Goal: Task Accomplishment & Management: Manage account settings

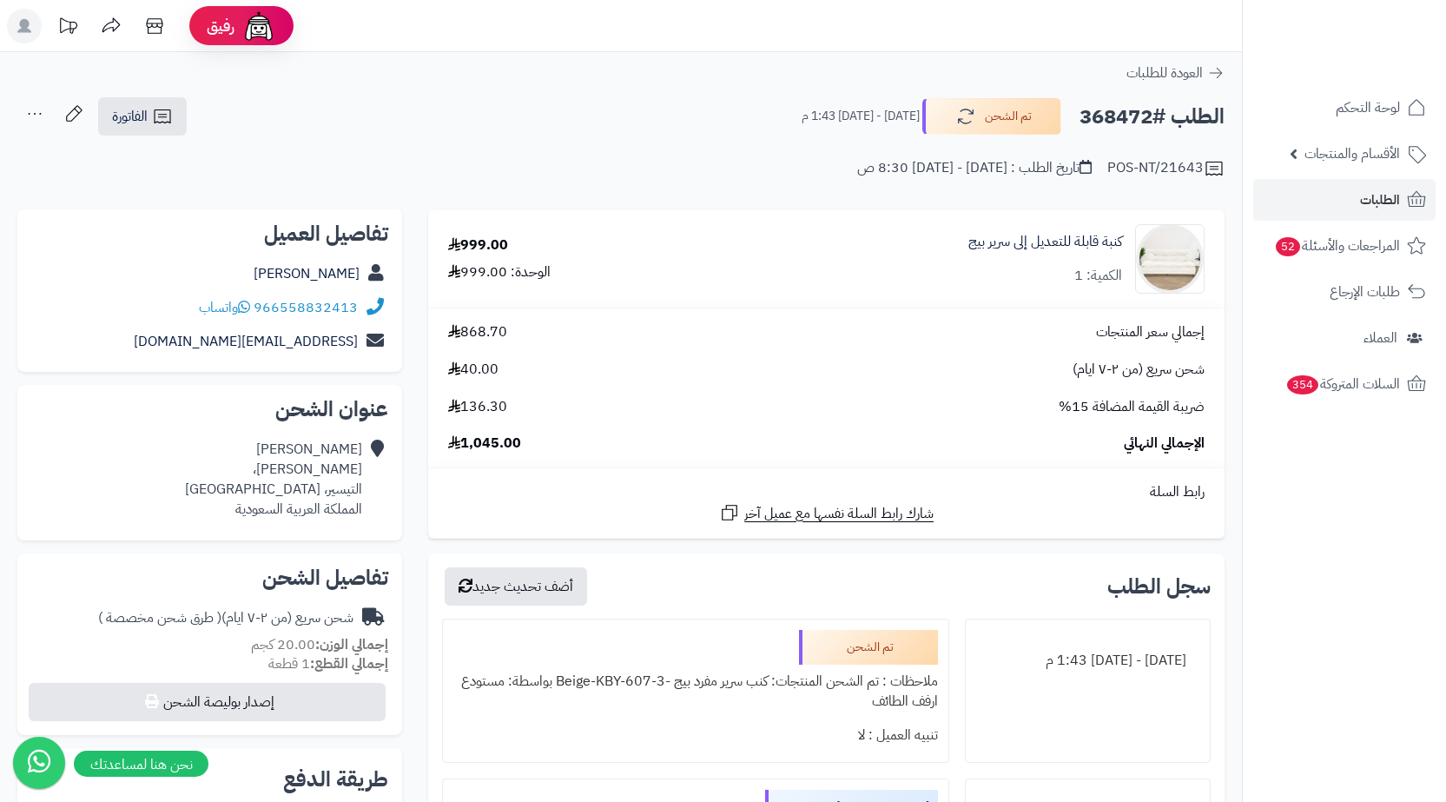
click at [1370, 198] on span "الطلبات" at bounding box center [1380, 200] width 40 height 24
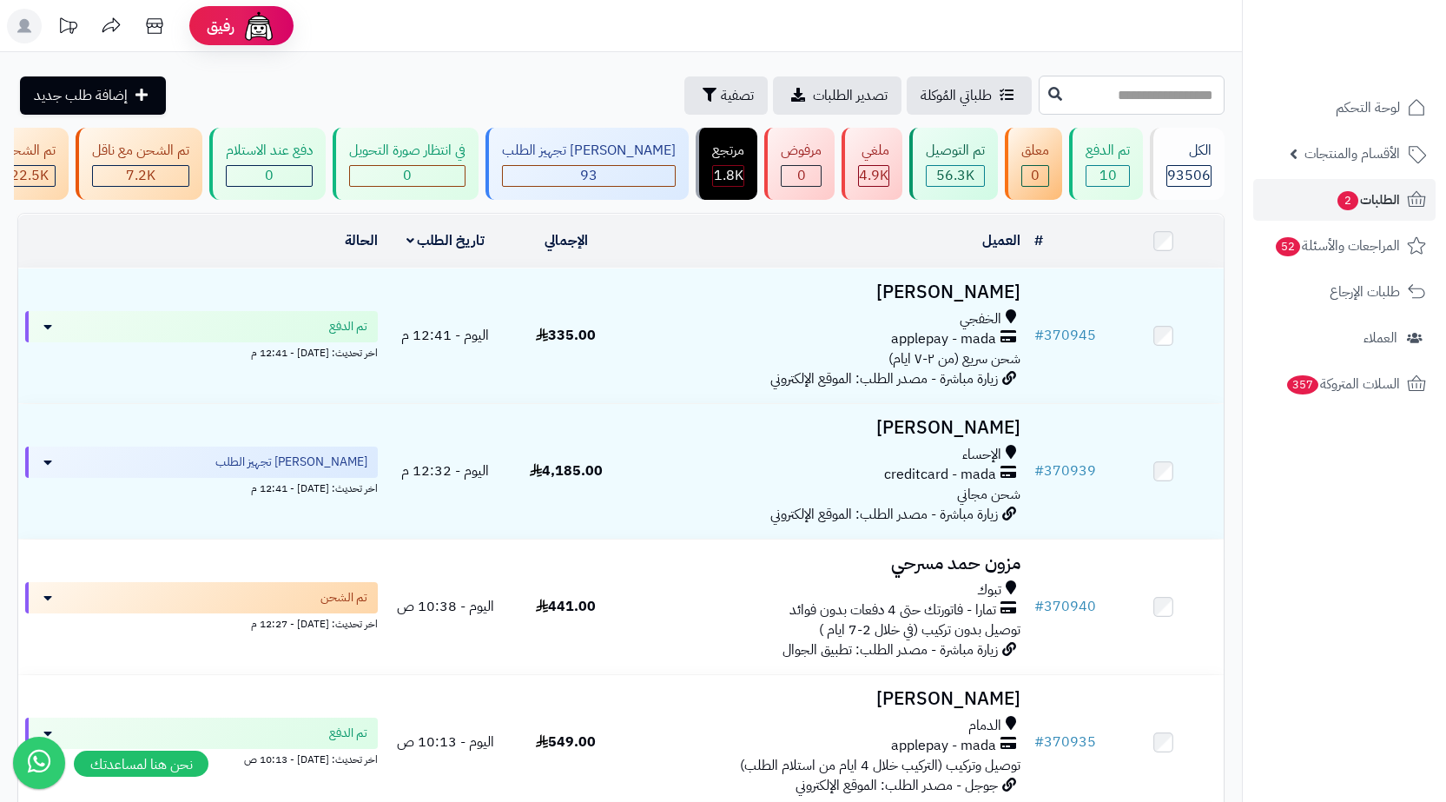
paste input "******"
type input "******"
click at [1042, 100] on button at bounding box center [1055, 93] width 26 height 33
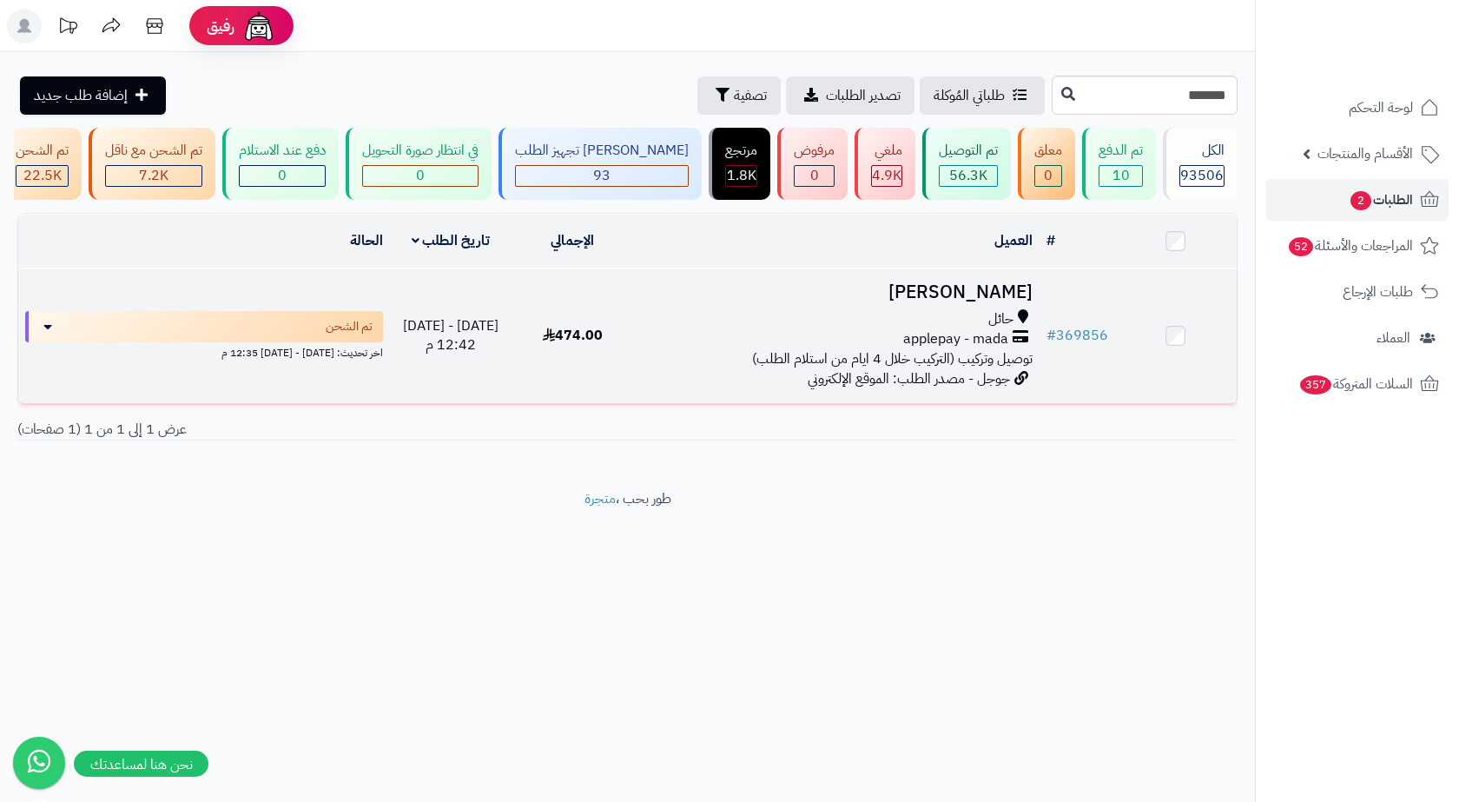
click at [932, 358] on span "توصيل وتركيب (التركيب خلال 4 ايام من استلام الطلب)" at bounding box center [892, 358] width 281 height 21
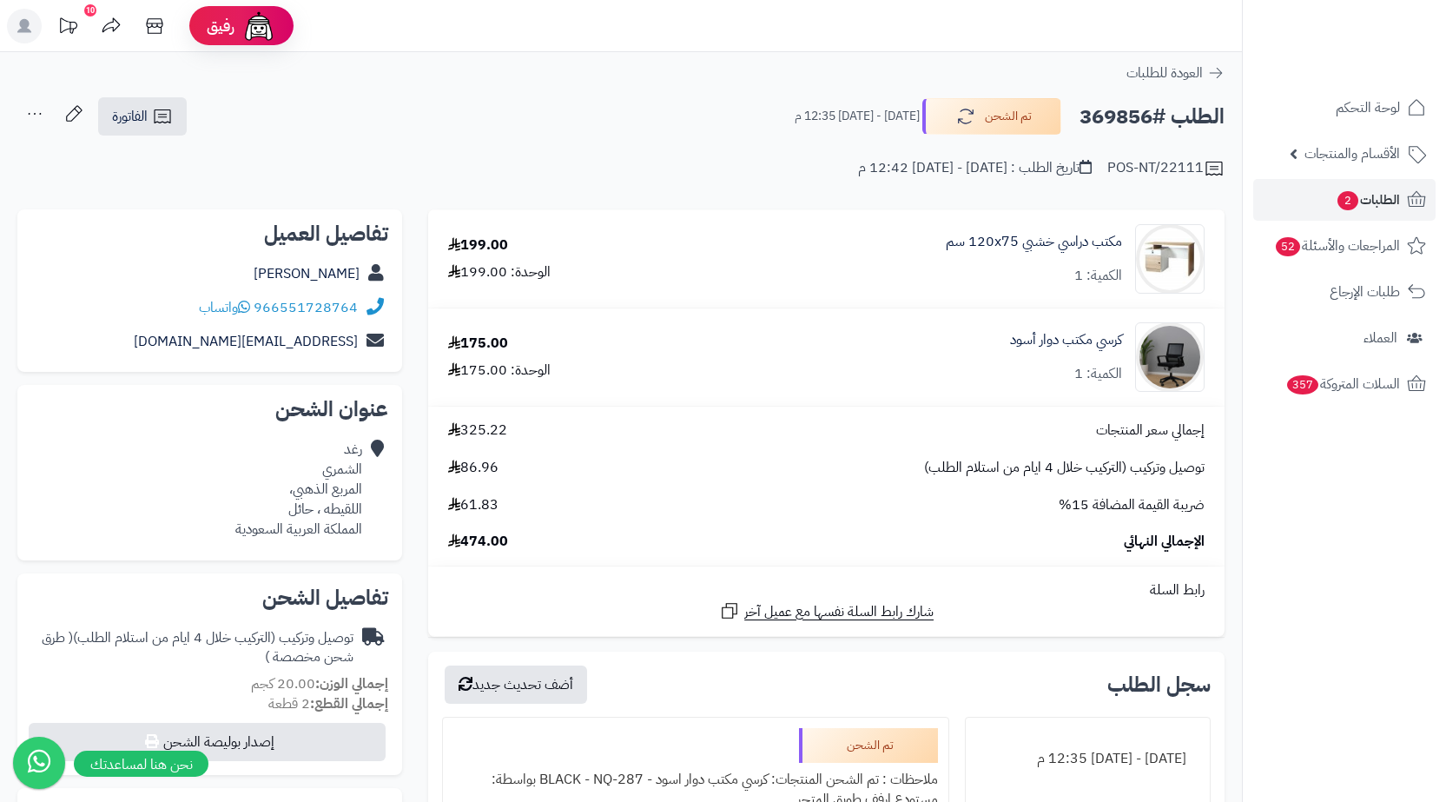
click at [310, 506] on div "رغد الشمري المربع الذهبي، اللقيطه ، حائل المملكة العربية السعودية" at bounding box center [298, 488] width 127 height 99
copy div "حائل"
click at [134, 117] on span "الفاتورة" at bounding box center [130, 116] width 36 height 21
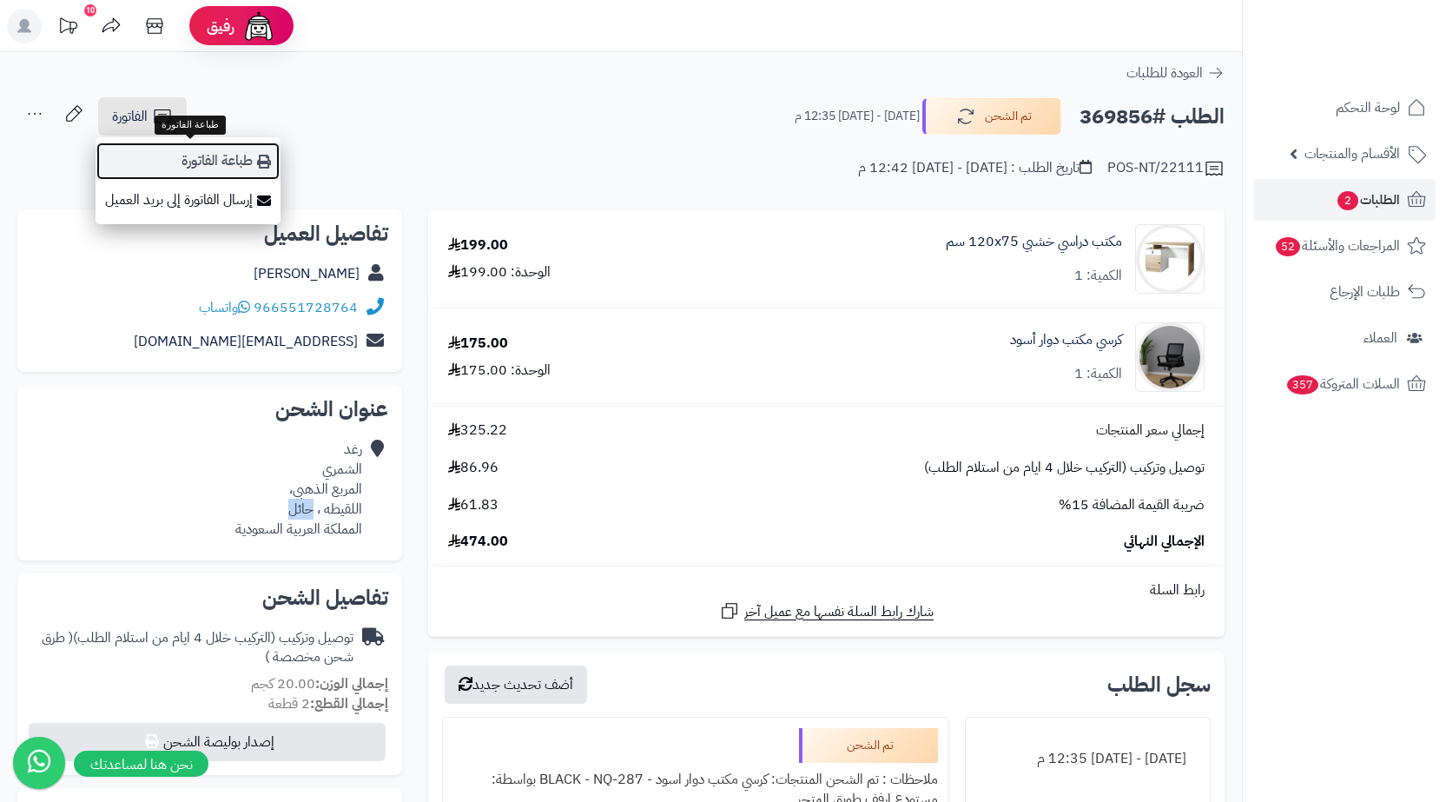
click at [204, 159] on link "طباعة الفاتورة" at bounding box center [188, 161] width 185 height 39
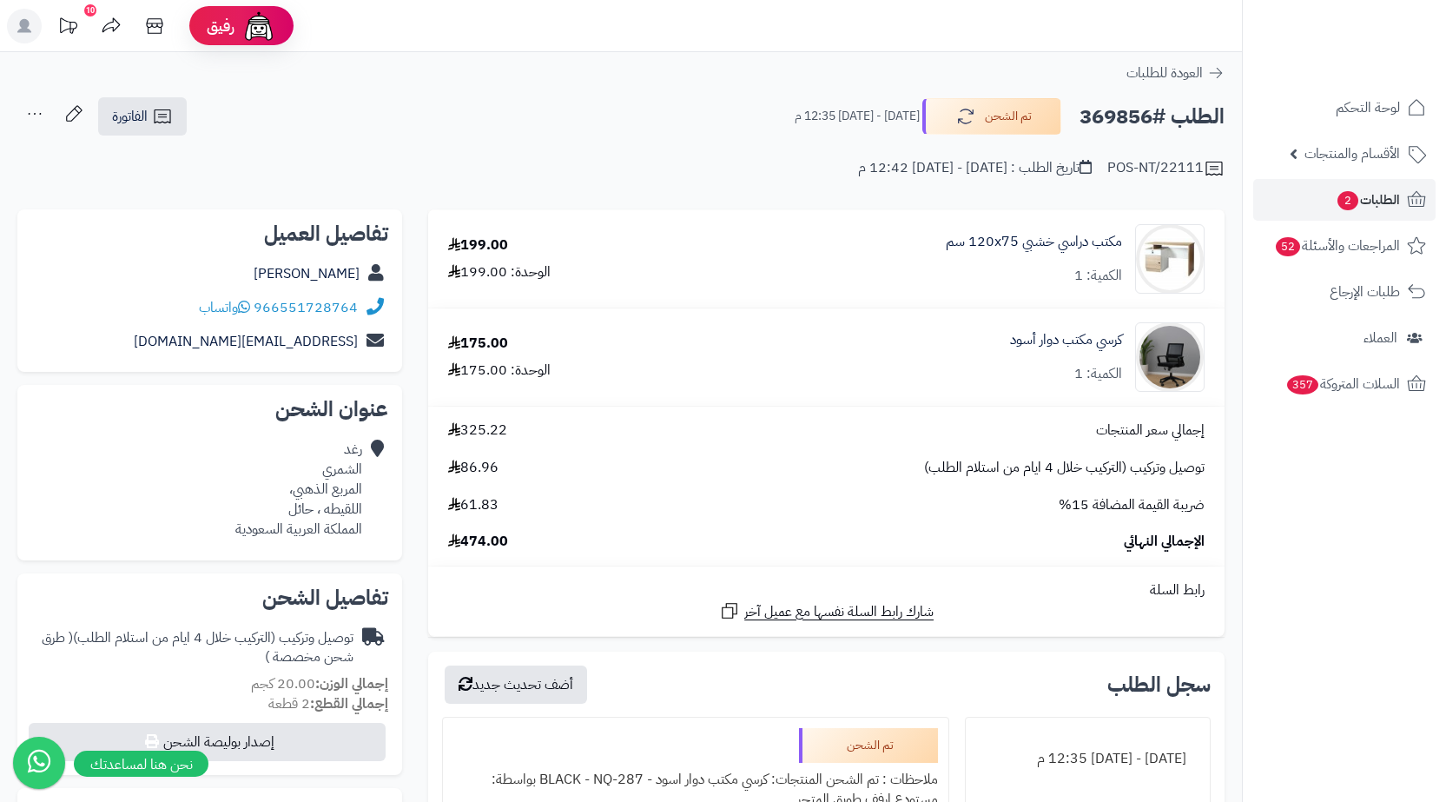
click at [1119, 124] on h2 "الطلب #369856" at bounding box center [1152, 117] width 145 height 36
copy h2 "369856"
click at [716, 78] on div "العودة للطلبات" at bounding box center [621, 73] width 1242 height 21
click at [683, 132] on div "الطلب #369856 تم الشحن السبت - ١٦ أغسطس ٢٠٢٥ - 12:35 م الفاتورة طباعة الفاتورة …" at bounding box center [620, 116] width 1207 height 41
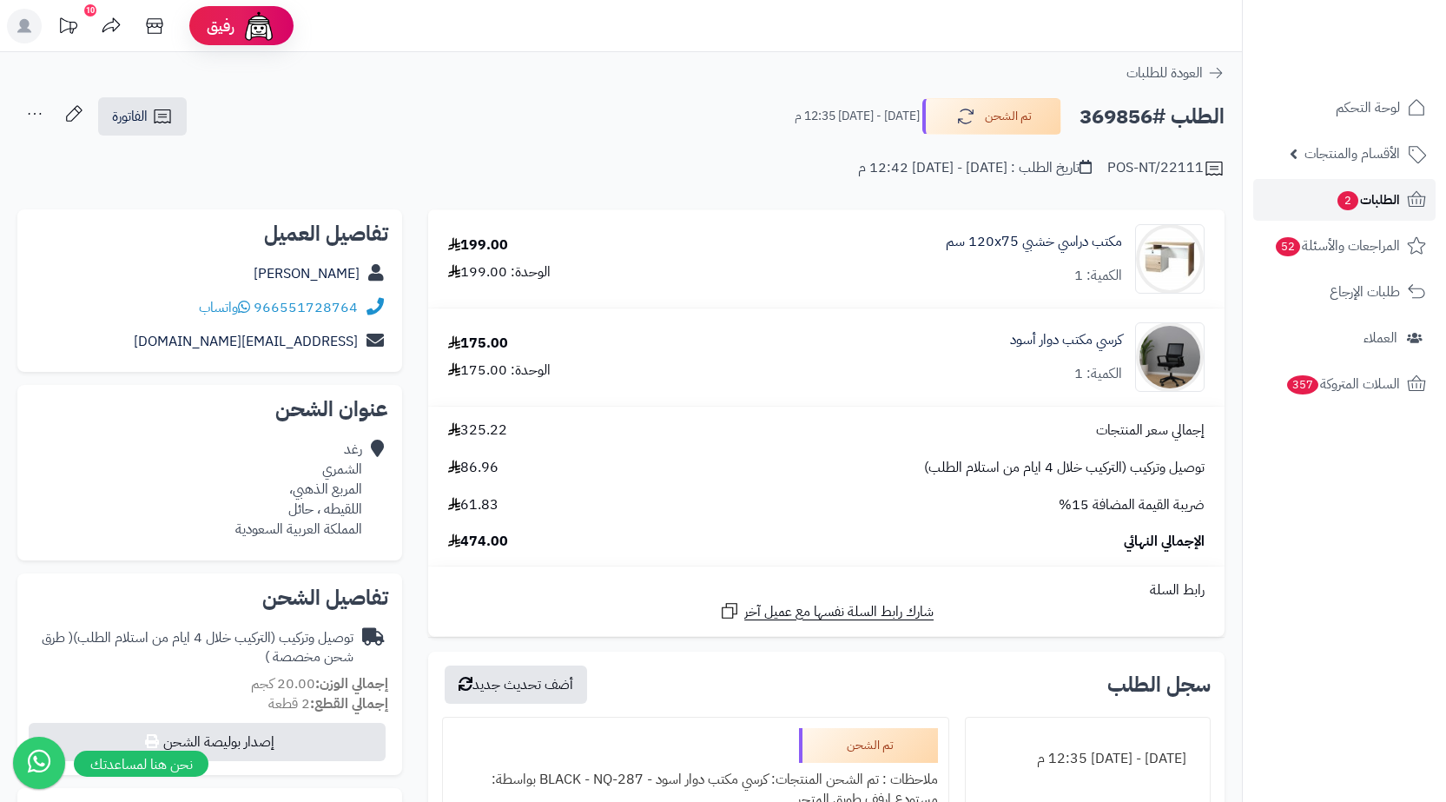
click at [1370, 196] on span "الطلبات 2" at bounding box center [1368, 200] width 64 height 24
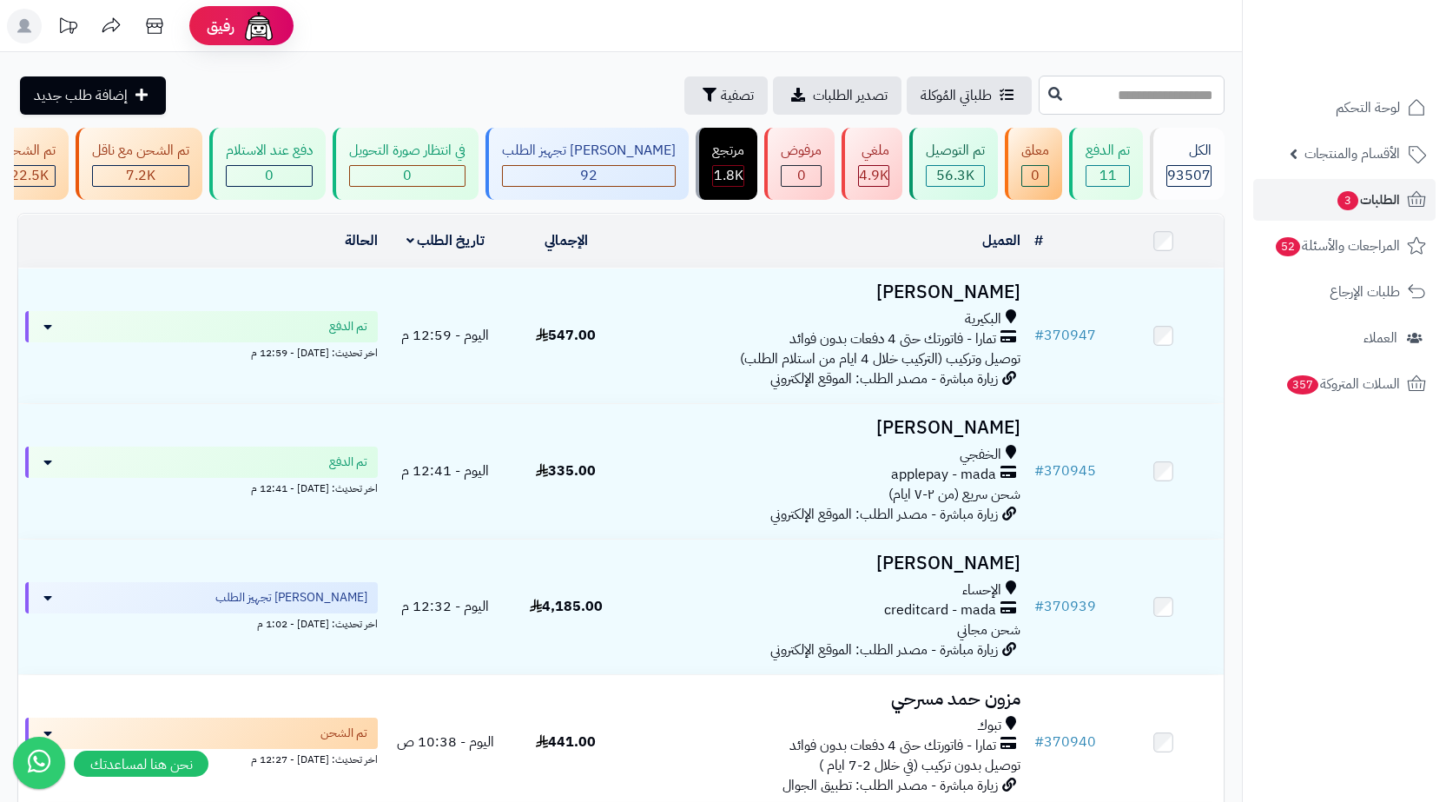
paste input "******"
type input "******"
click at [1042, 95] on button at bounding box center [1055, 93] width 26 height 33
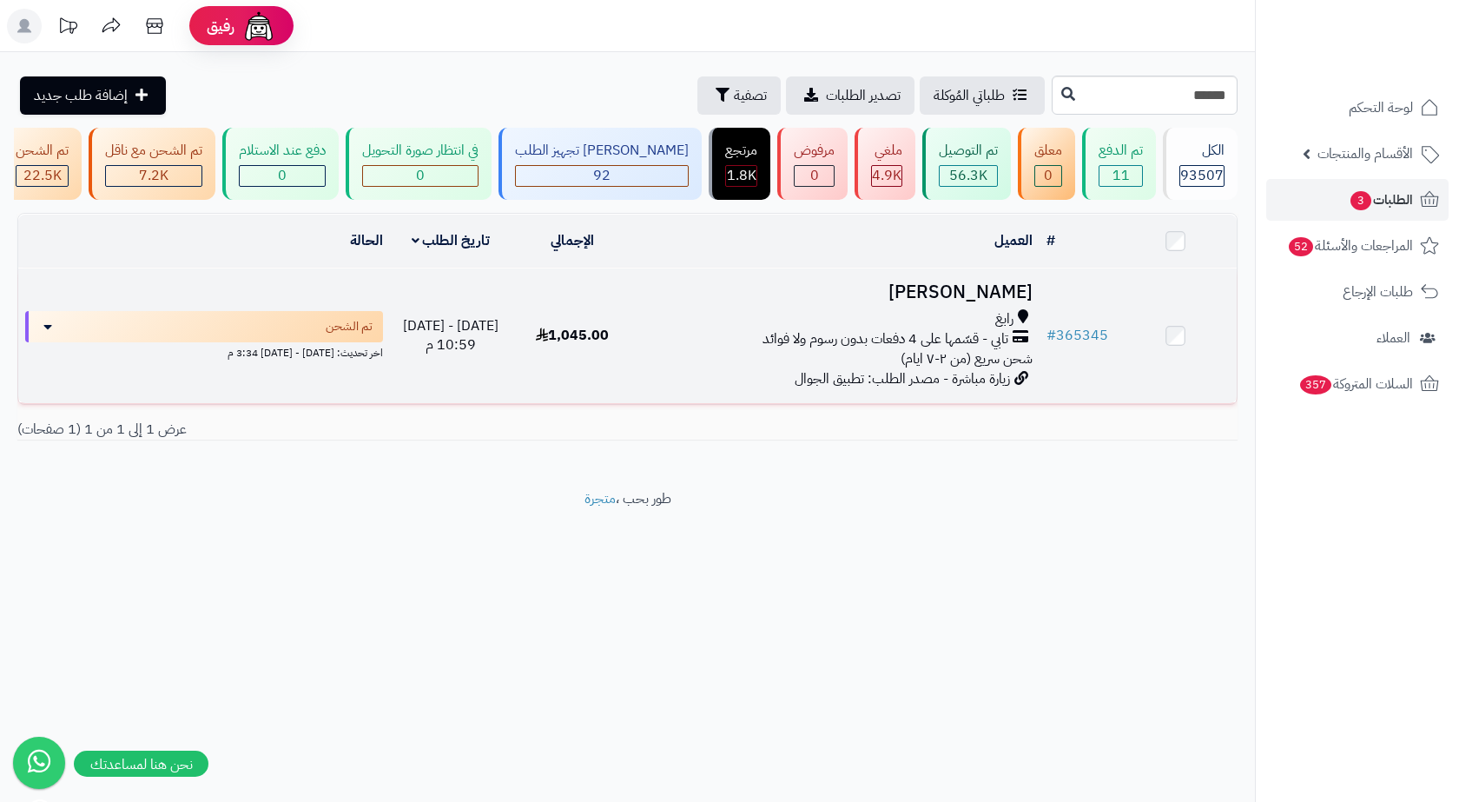
click at [944, 380] on span "زيارة مباشرة - مصدر الطلب: تطبيق الجوال" at bounding box center [902, 378] width 215 height 21
click at [864, 369] on div "رابغ تابي - قسّمها على 4 دفعات بدون رسوم ولا فوائد شحن سريع (من ٢-٧ ايام)" at bounding box center [837, 339] width 392 height 60
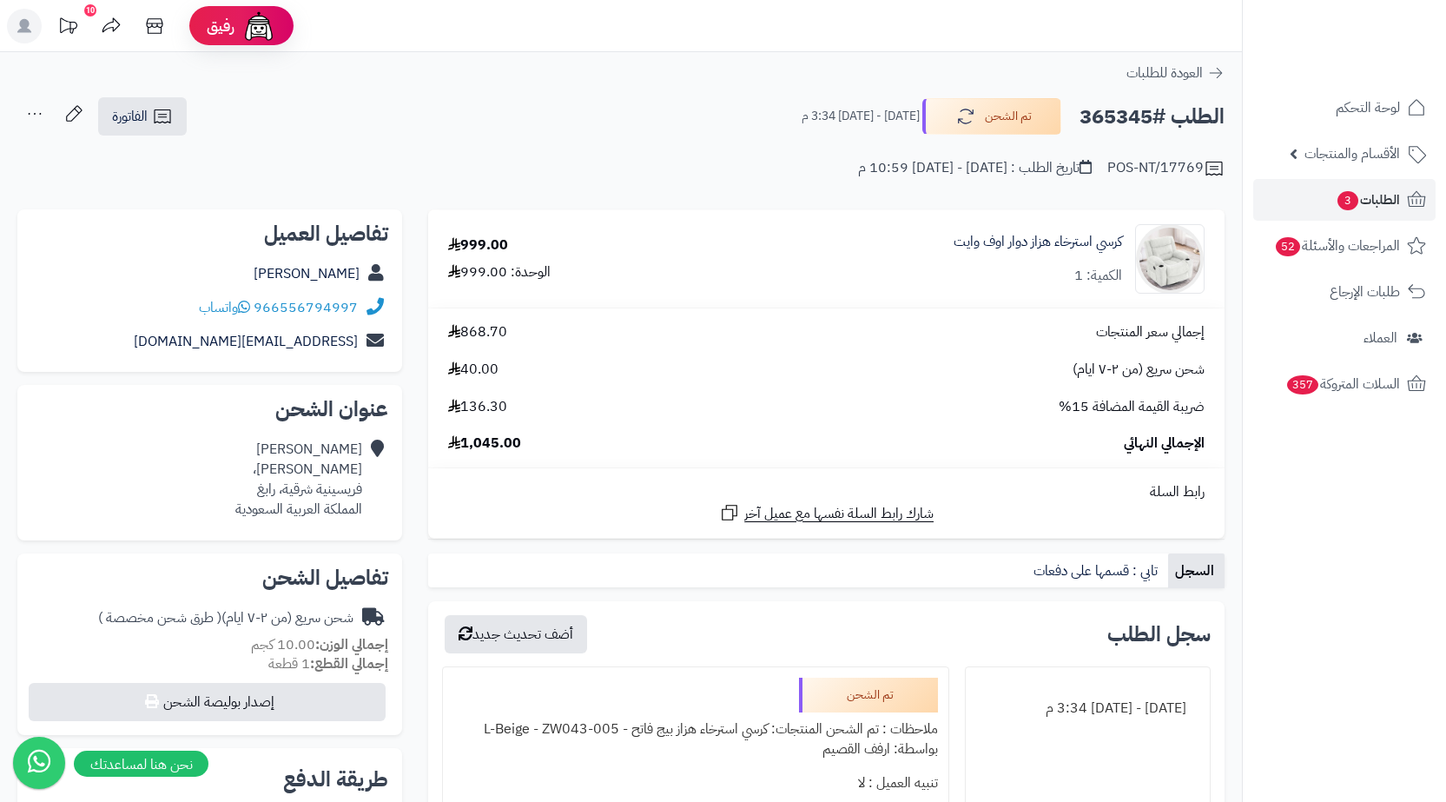
click at [175, 313] on div "966556794997 واتساب" at bounding box center [209, 308] width 357 height 34
click at [1390, 205] on span "الطلبات 3" at bounding box center [1368, 200] width 64 height 24
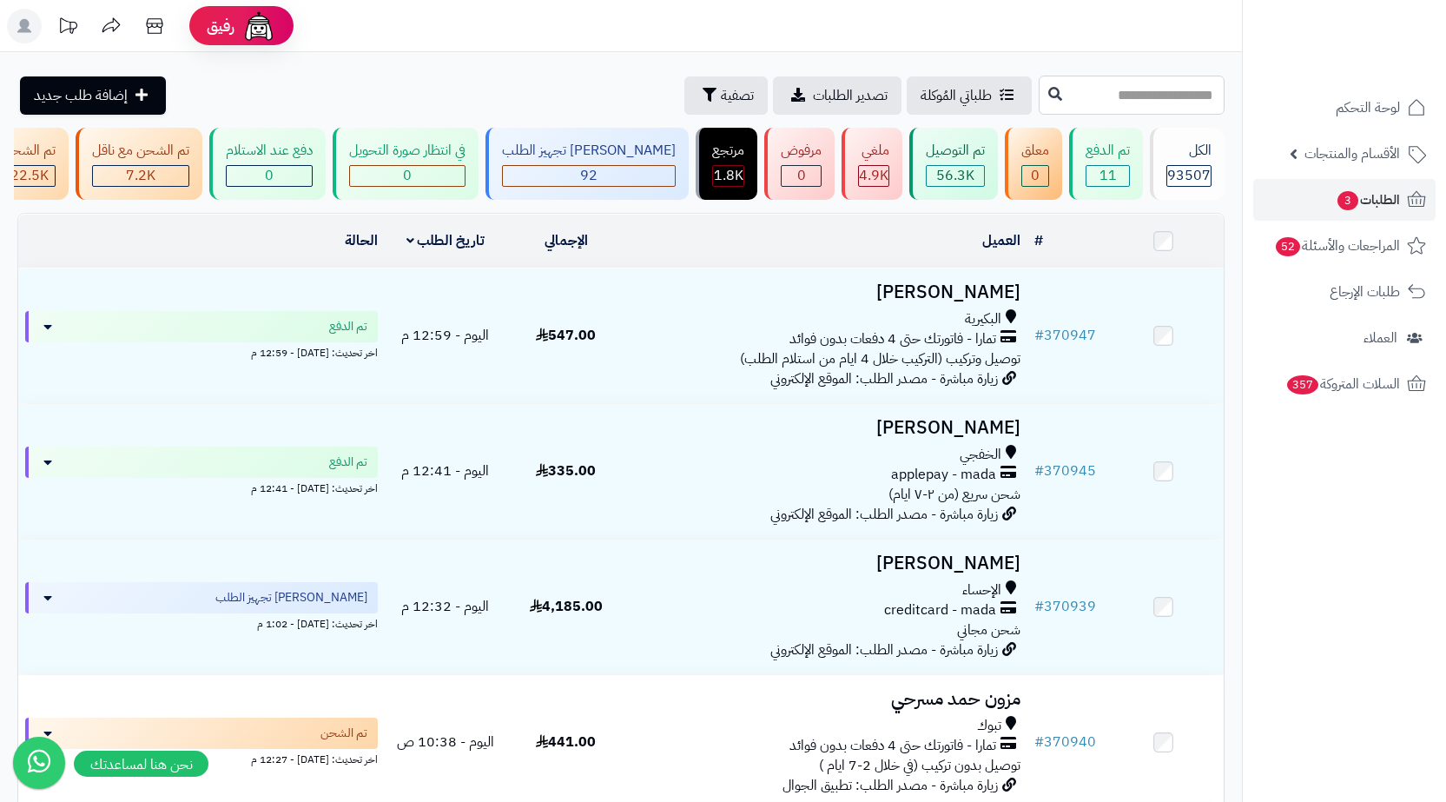
paste input "******"
type input "******"
click at [1042, 93] on button at bounding box center [1055, 93] width 26 height 33
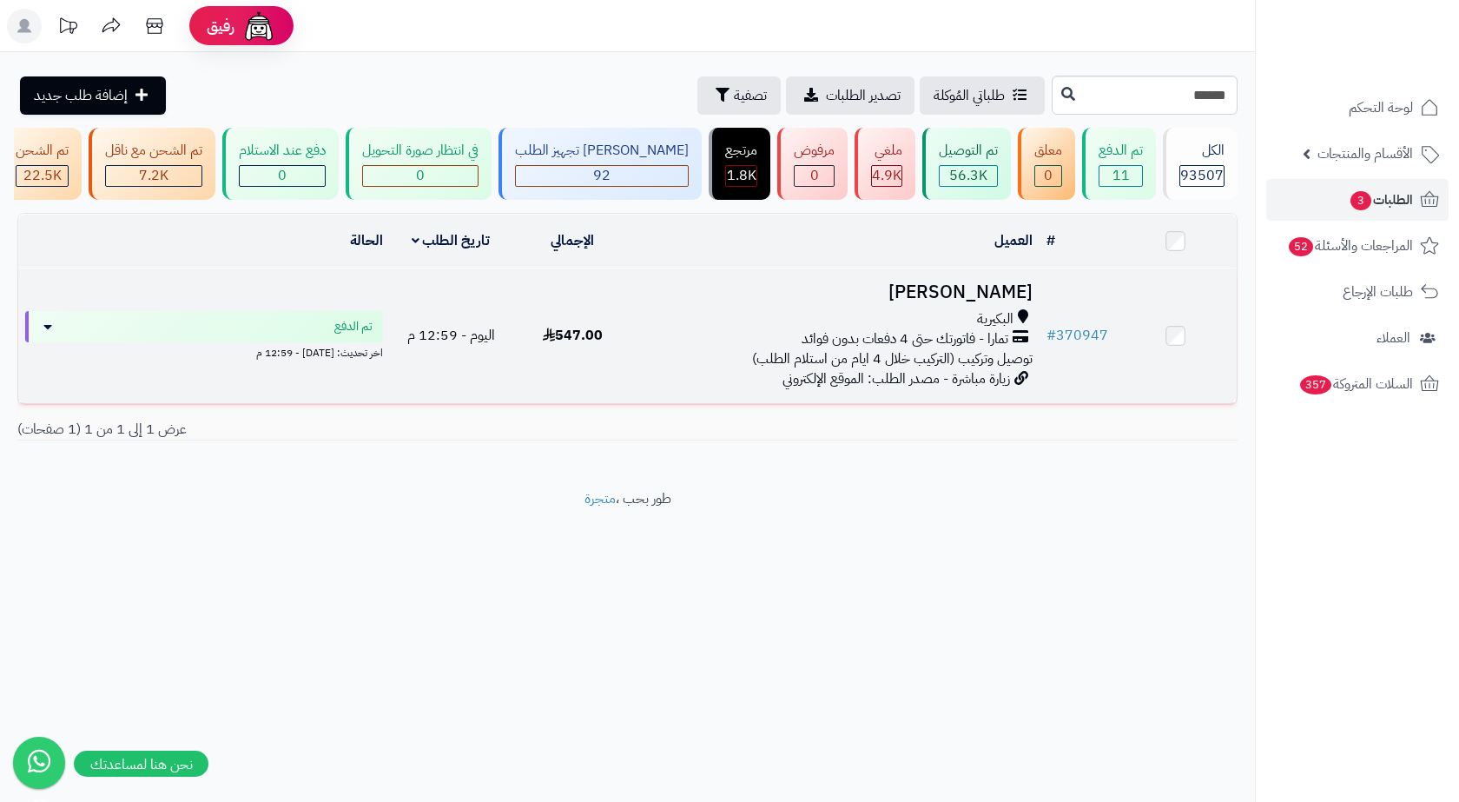
click at [951, 369] on span "توصيل وتركيب (التركيب خلال 4 ايام من استلام الطلب)" at bounding box center [892, 358] width 281 height 21
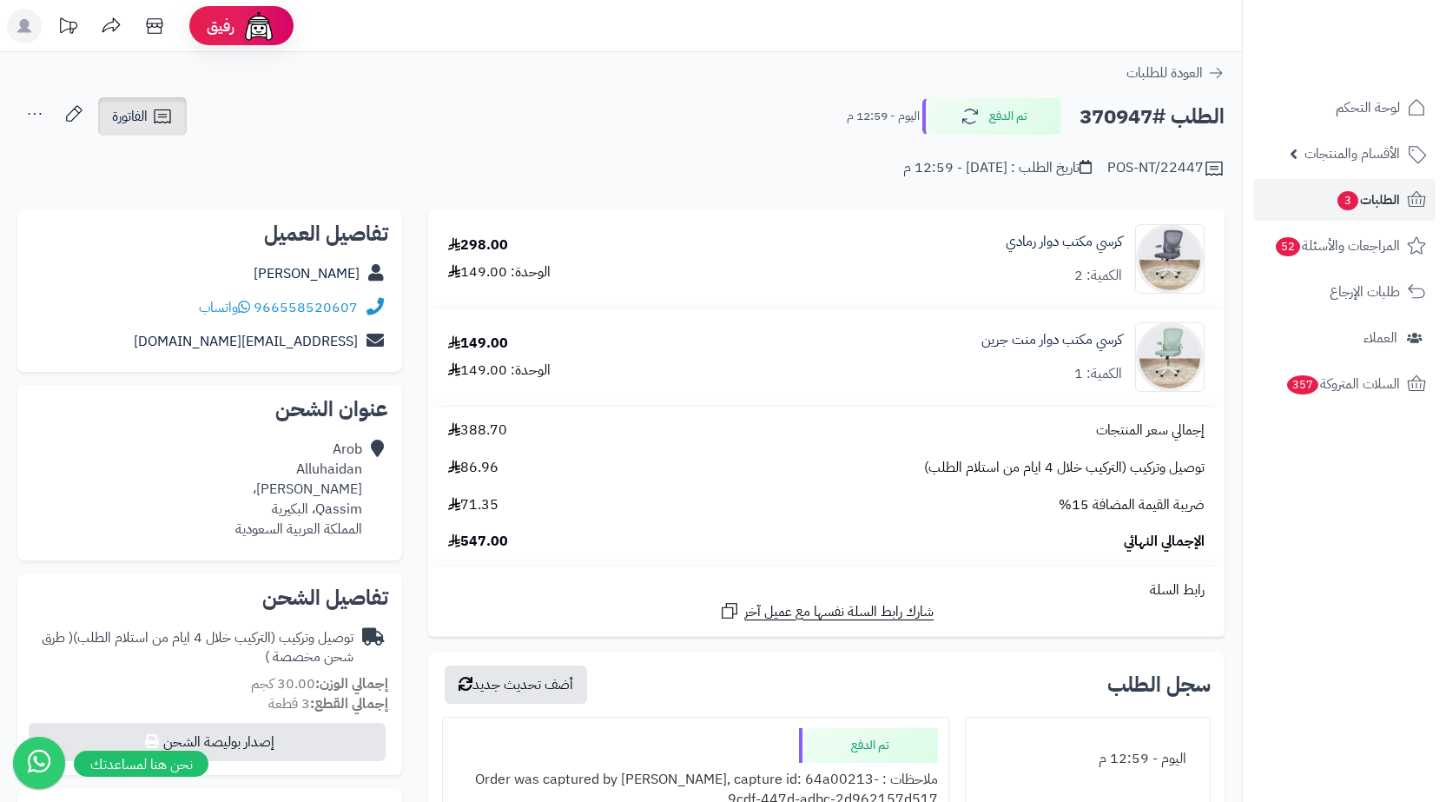
click at [124, 109] on span "الفاتورة" at bounding box center [130, 116] width 36 height 21
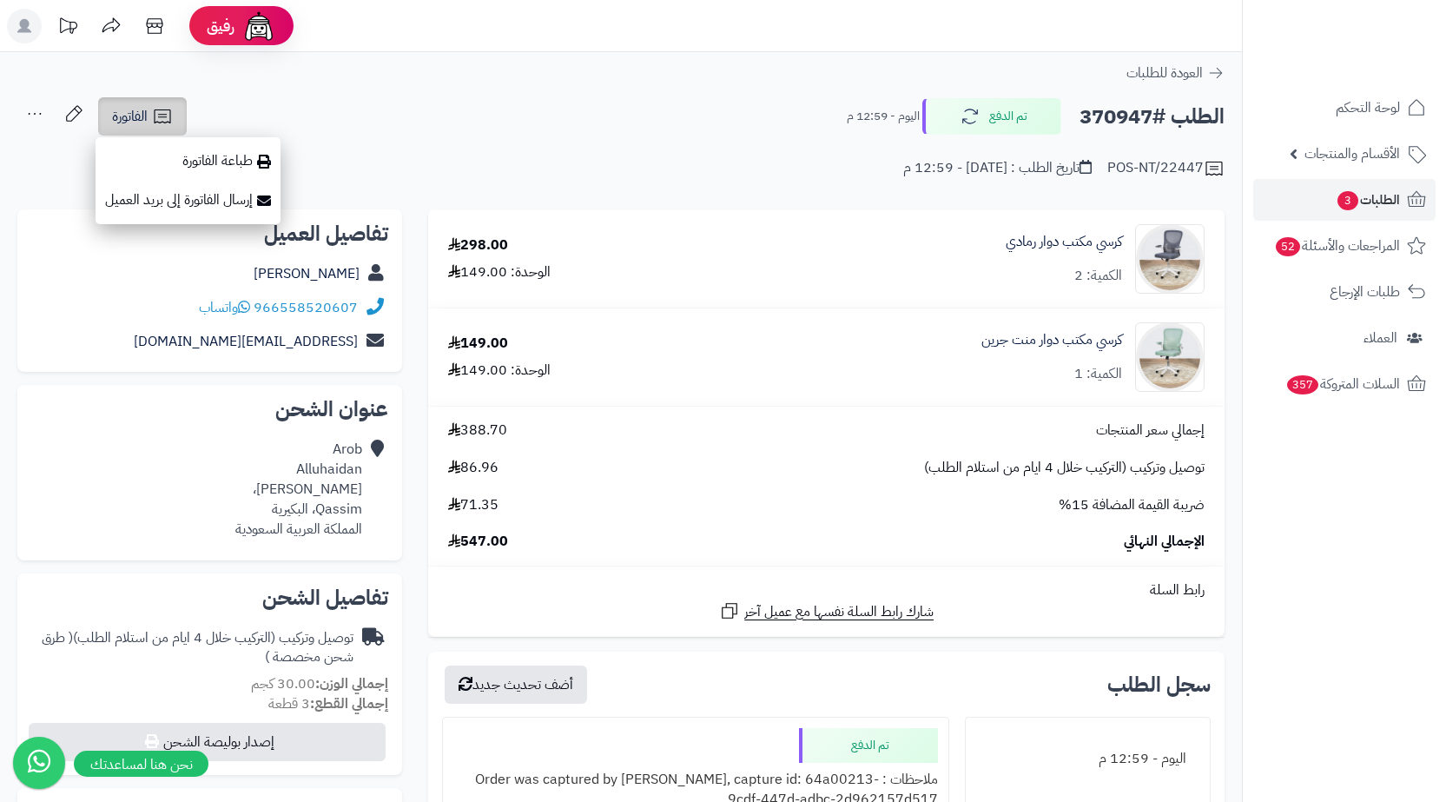
click at [181, 132] on link "الفاتورة" at bounding box center [142, 116] width 89 height 38
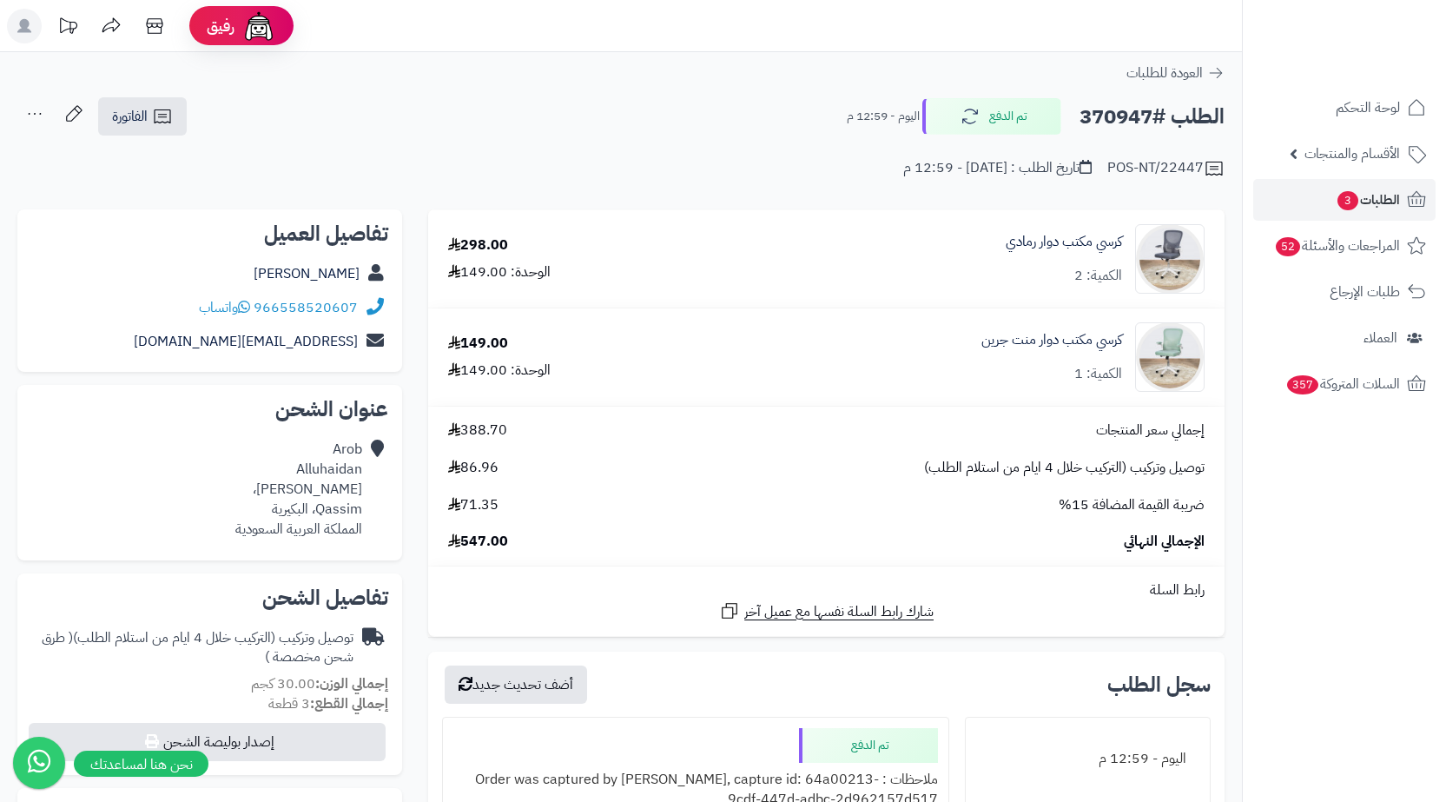
click at [188, 141] on div "POS-NT/22447 تاريخ الطلب : اليوم - 12:59 م" at bounding box center [620, 158] width 1207 height 42
click at [182, 123] on link "الفاتورة" at bounding box center [142, 116] width 89 height 38
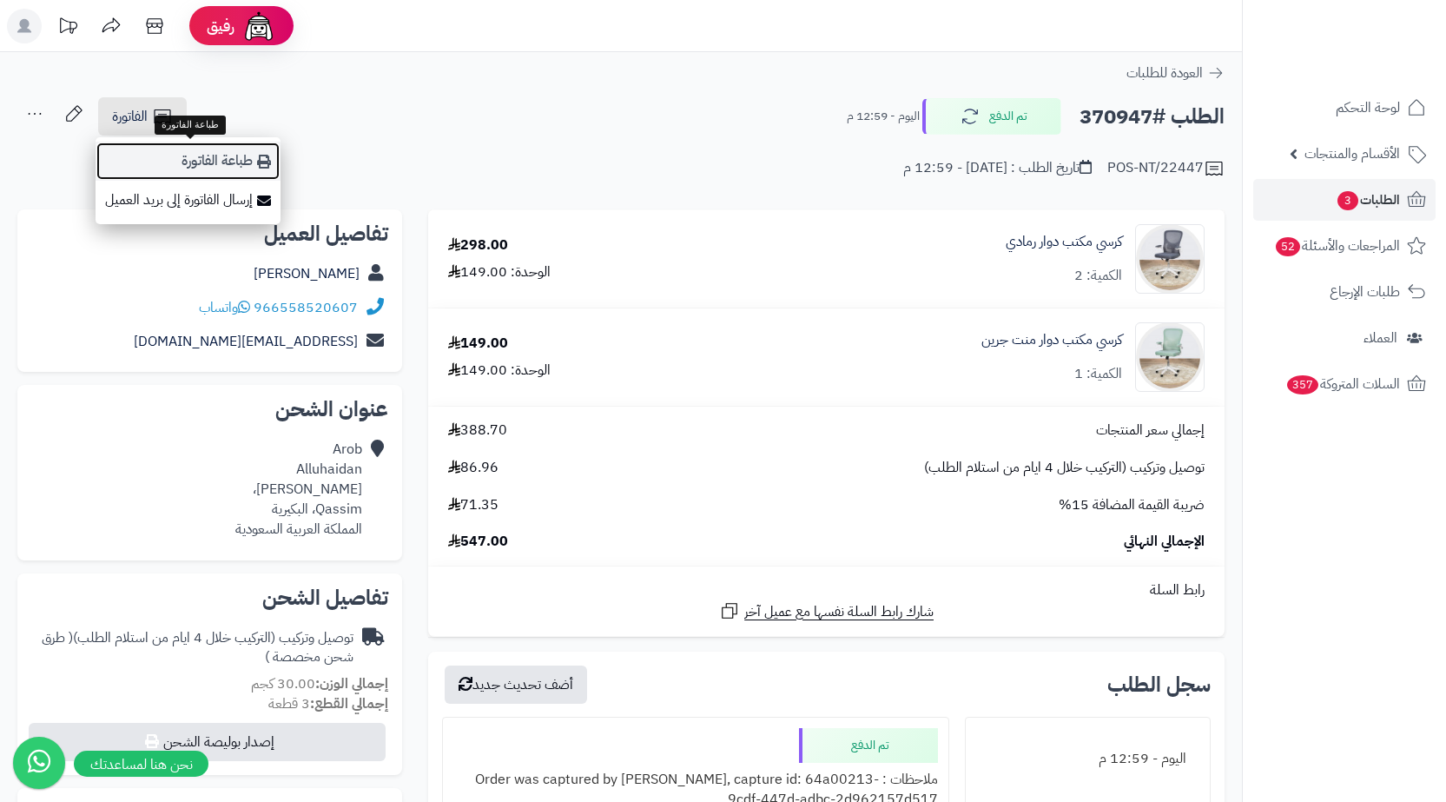
click at [230, 157] on link "طباعة الفاتورة" at bounding box center [188, 161] width 185 height 39
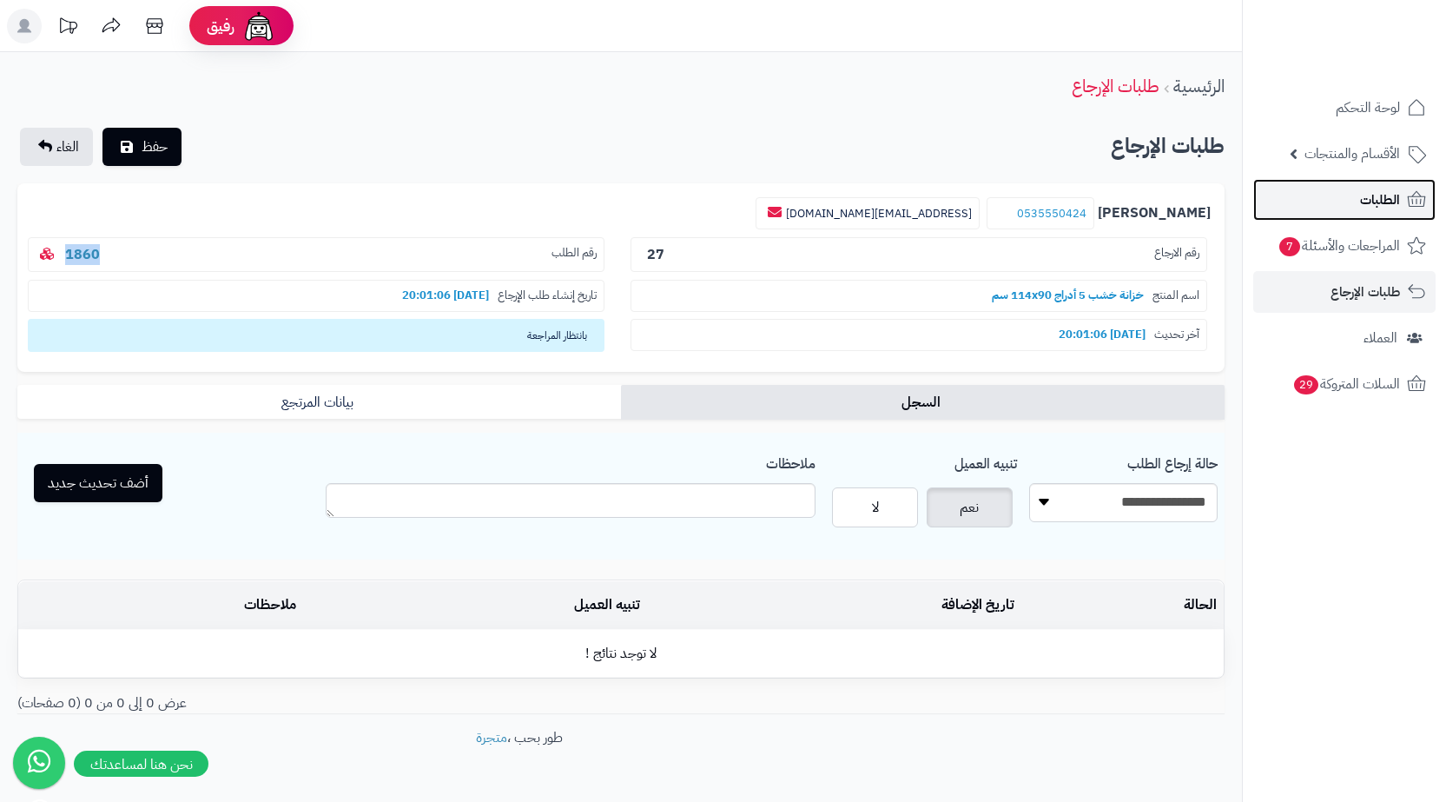
click at [1345, 187] on link "الطلبات" at bounding box center [1344, 200] width 182 height 42
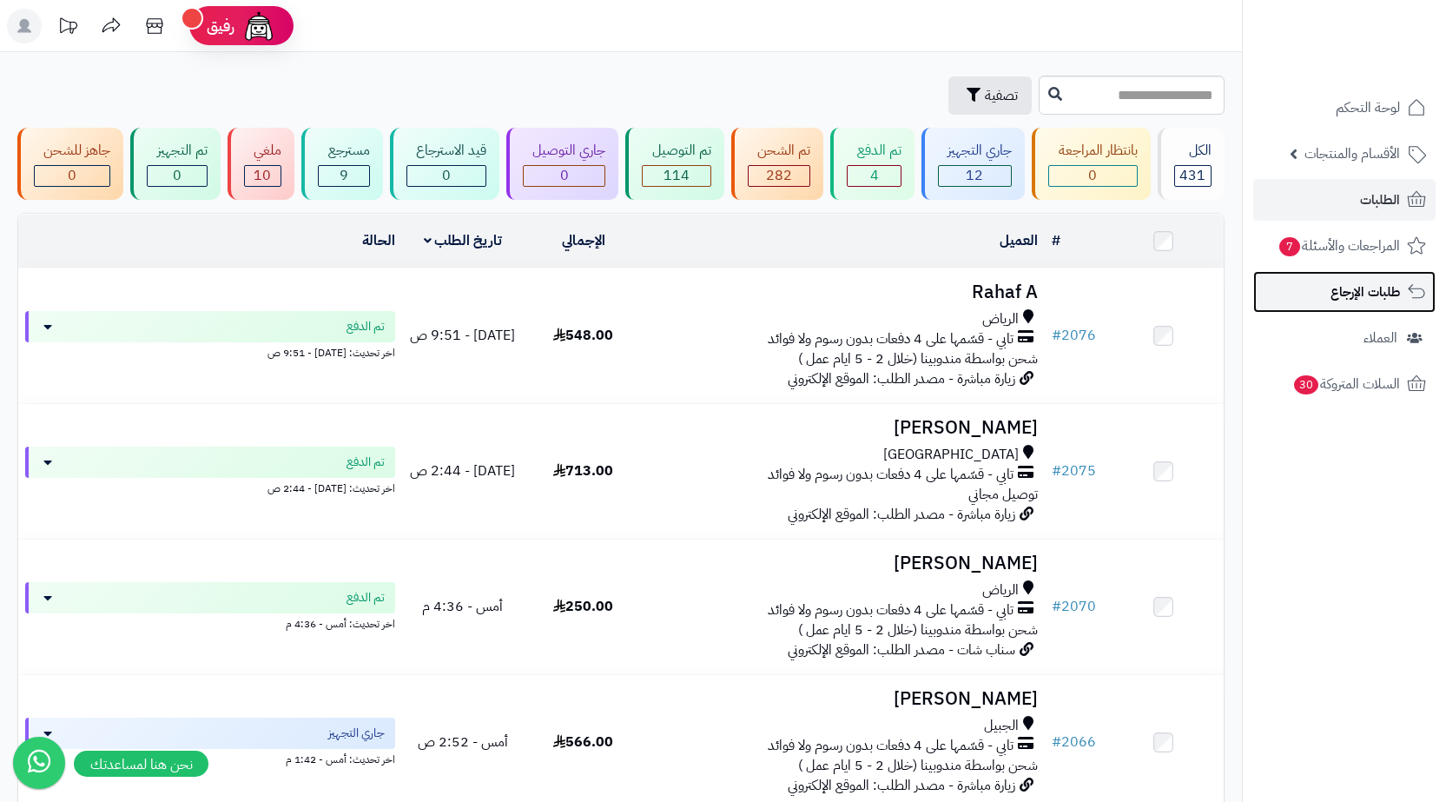
click at [1326, 287] on link "طلبات الإرجاع" at bounding box center [1344, 292] width 182 height 42
